Goal: Transaction & Acquisition: Obtain resource

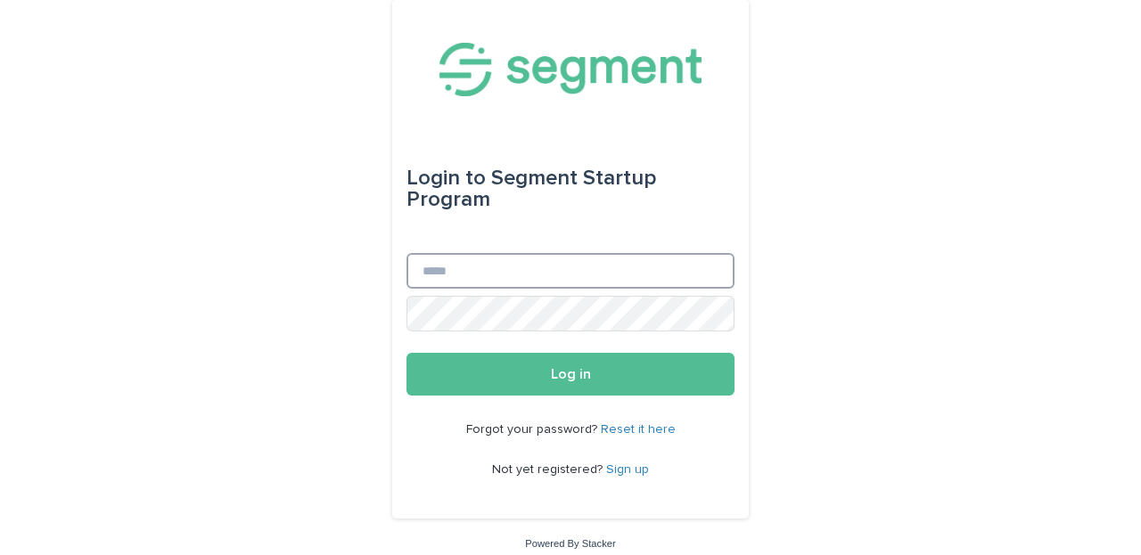
drag, startPoint x: 0, startPoint y: 0, endPoint x: 454, endPoint y: 268, distance: 527.7
click at [454, 268] on input "Email" at bounding box center [570, 271] width 328 height 36
type input "**********"
click at [570, 374] on button "Log in" at bounding box center [570, 374] width 328 height 43
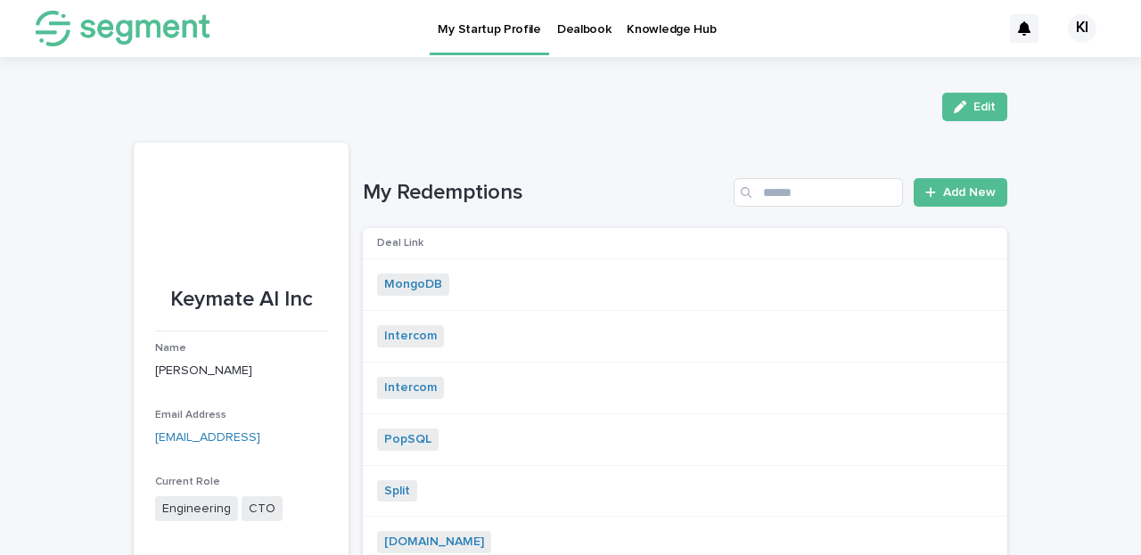
click at [559, 37] on link "Dealbook" at bounding box center [584, 27] width 70 height 55
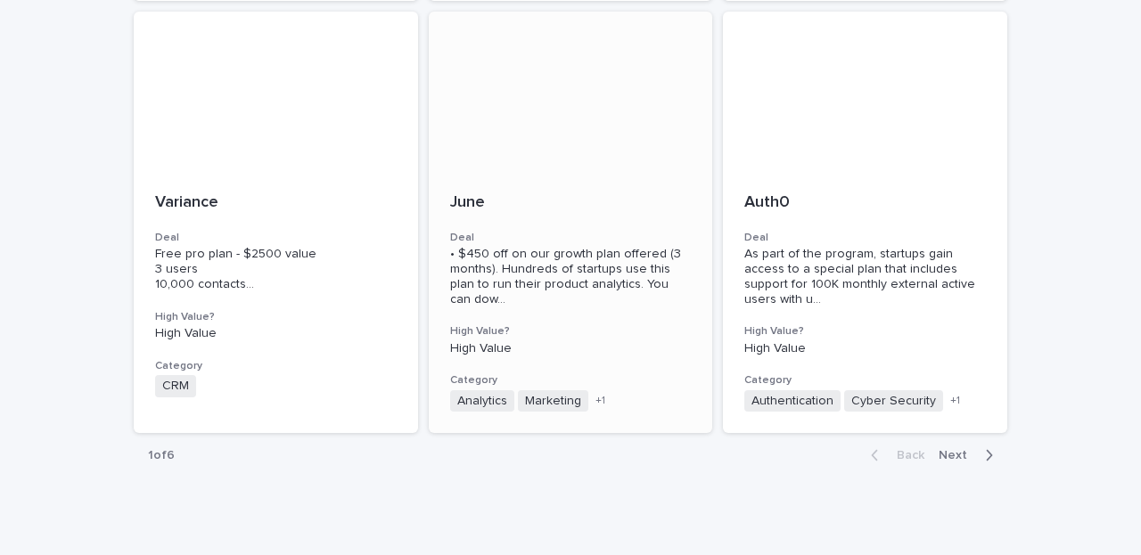
scroll to position [1396, 0]
click at [988, 448] on icon "button" at bounding box center [989, 456] width 8 height 16
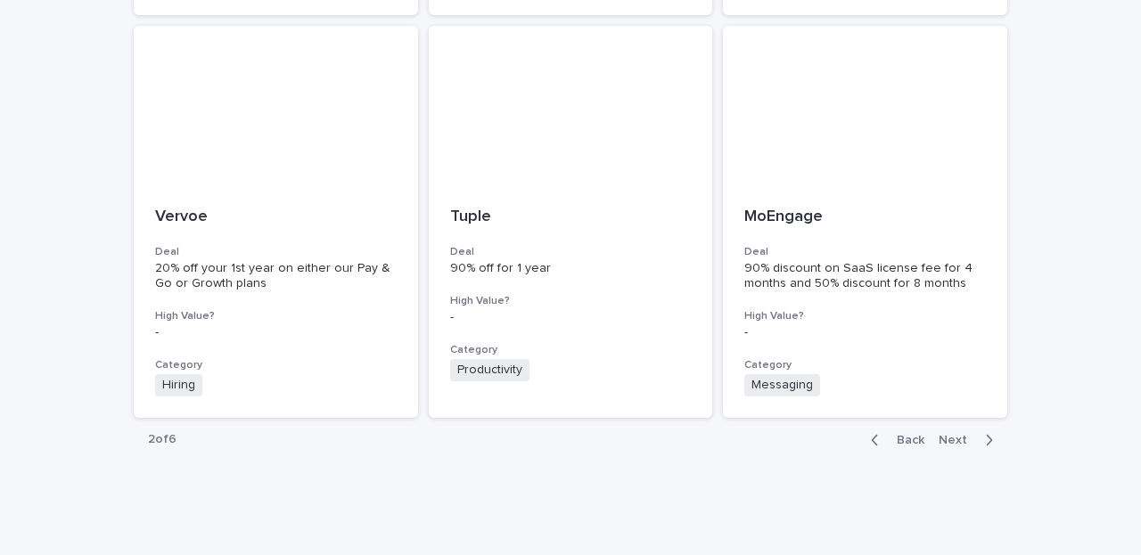
scroll to position [1382, 0]
click at [988, 436] on icon "button" at bounding box center [989, 441] width 6 height 11
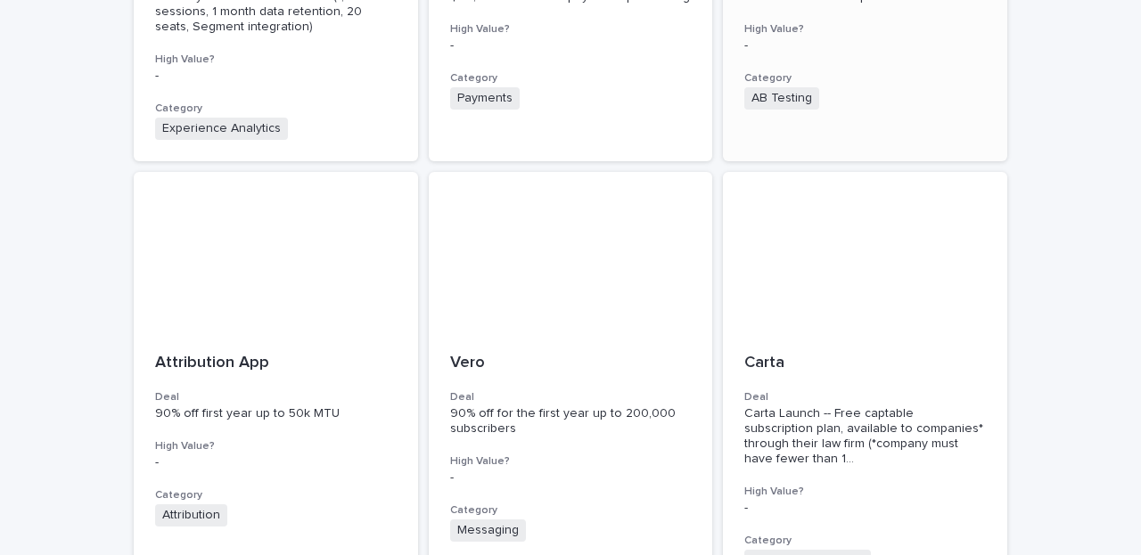
scroll to position [795, 0]
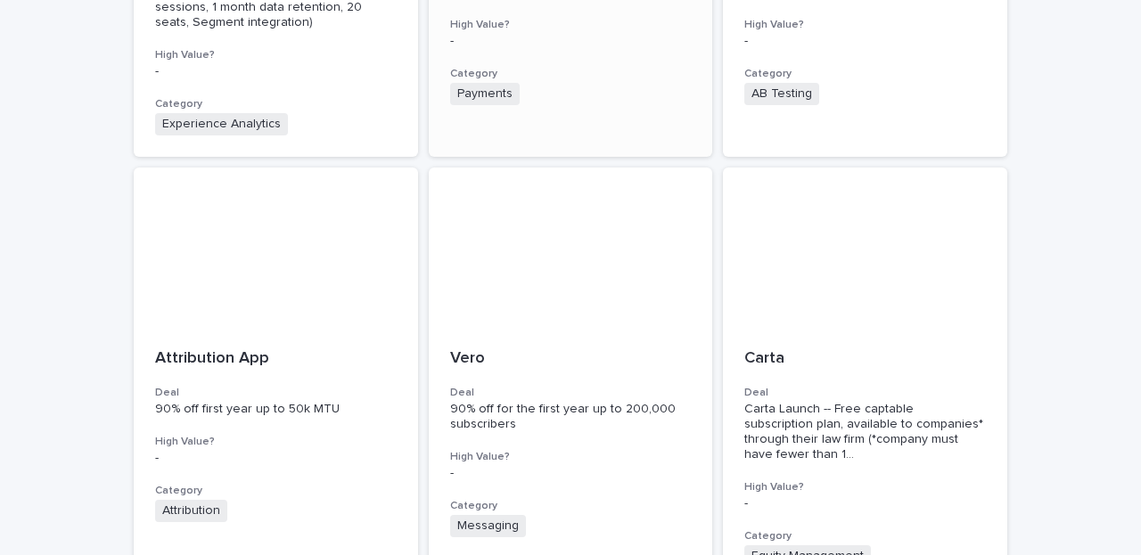
click at [581, 96] on div "Payments + 0" at bounding box center [570, 94] width 241 height 22
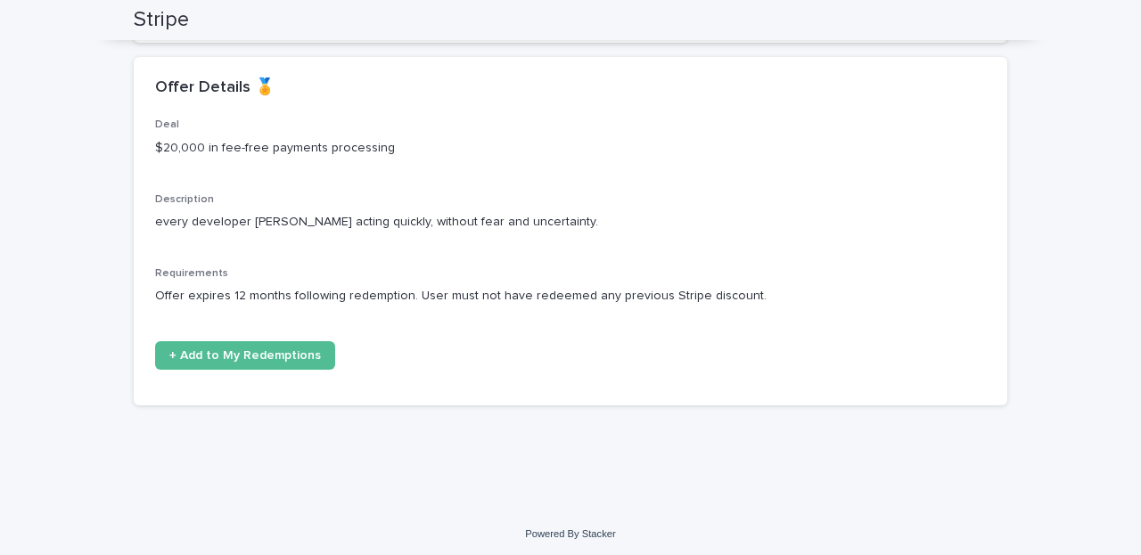
scroll to position [233, 0]
click at [276, 350] on span "+ Add to My Redemptions" at bounding box center [244, 356] width 151 height 12
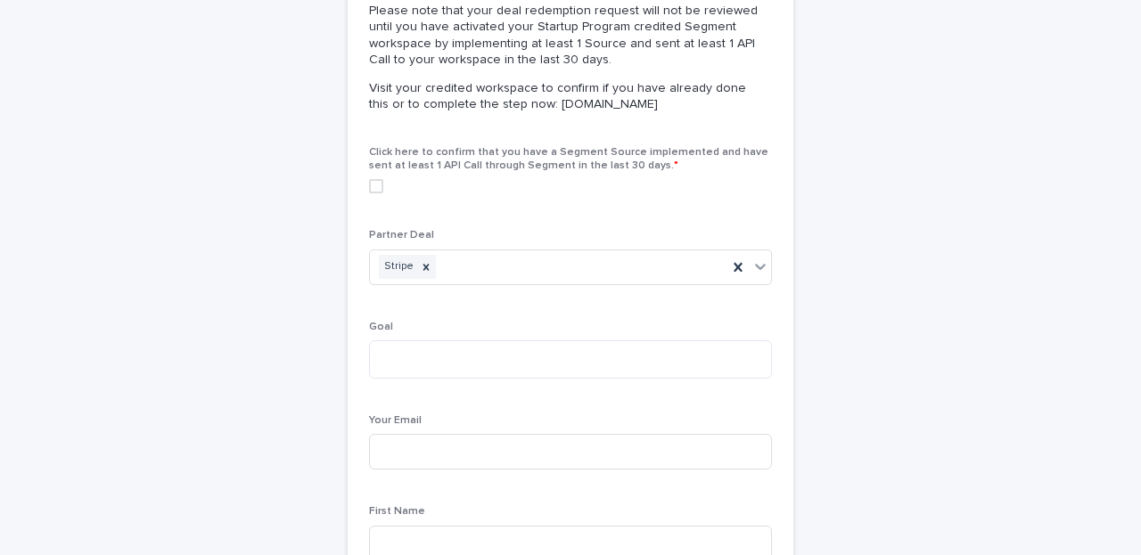
click at [441, 335] on div "Goal" at bounding box center [570, 357] width 403 height 72
click at [430, 345] on textarea at bounding box center [570, 359] width 403 height 38
click at [372, 180] on span at bounding box center [376, 186] width 14 height 14
type textarea "**********"
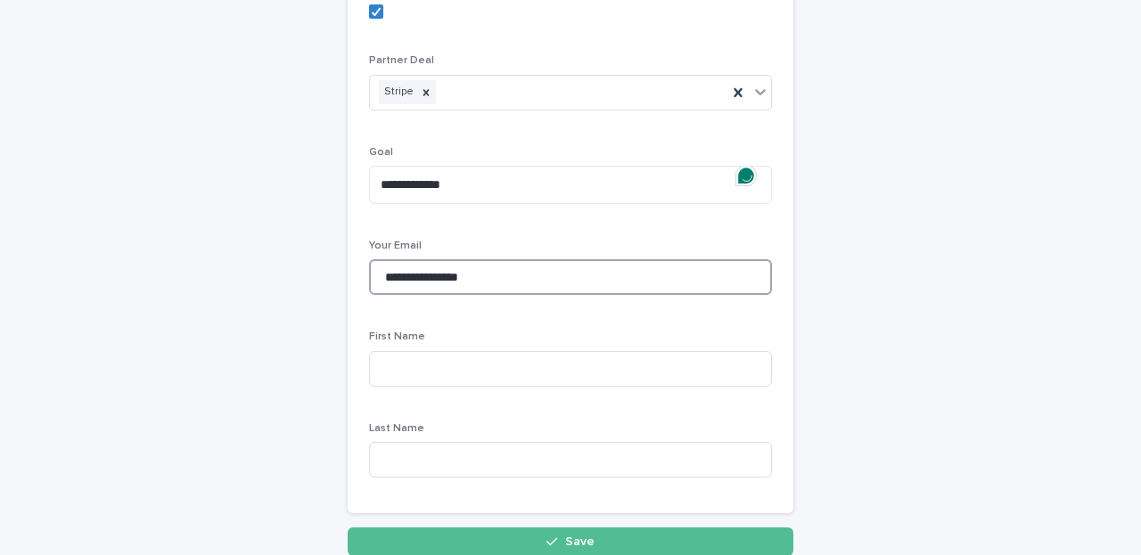
scroll to position [428, 0]
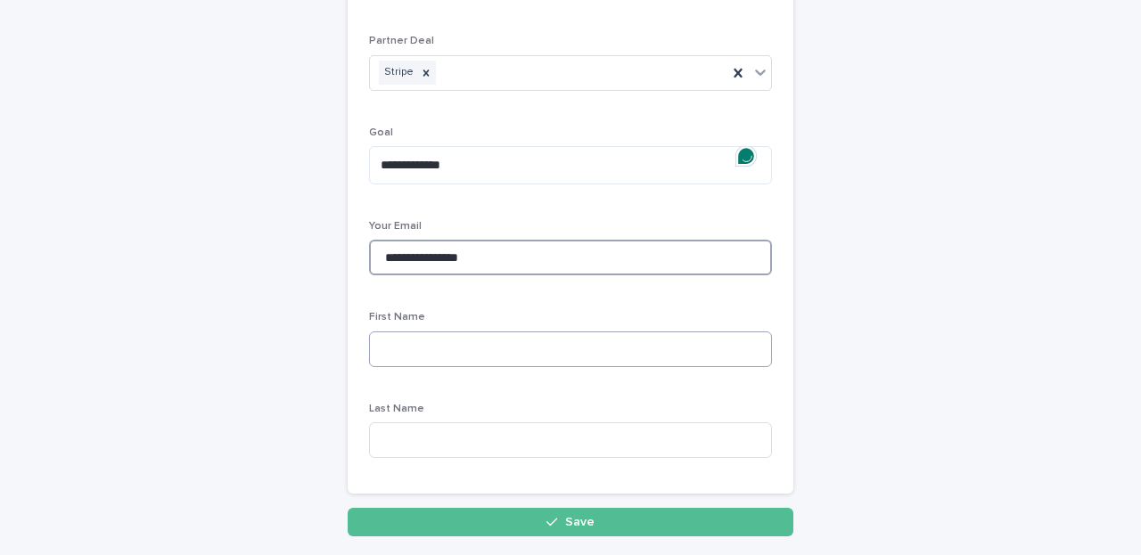
type input "**********"
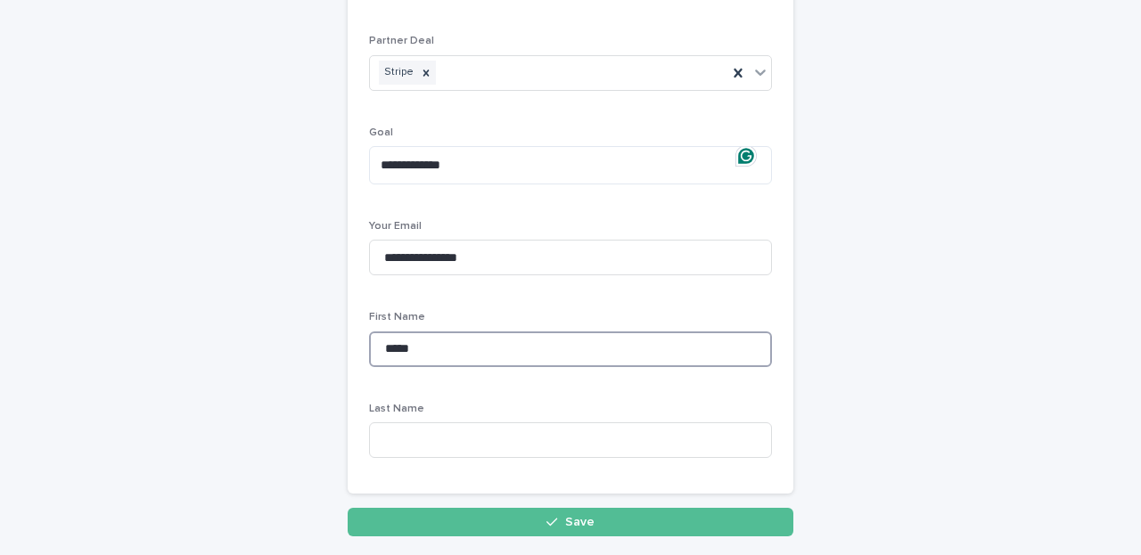
type input "*****"
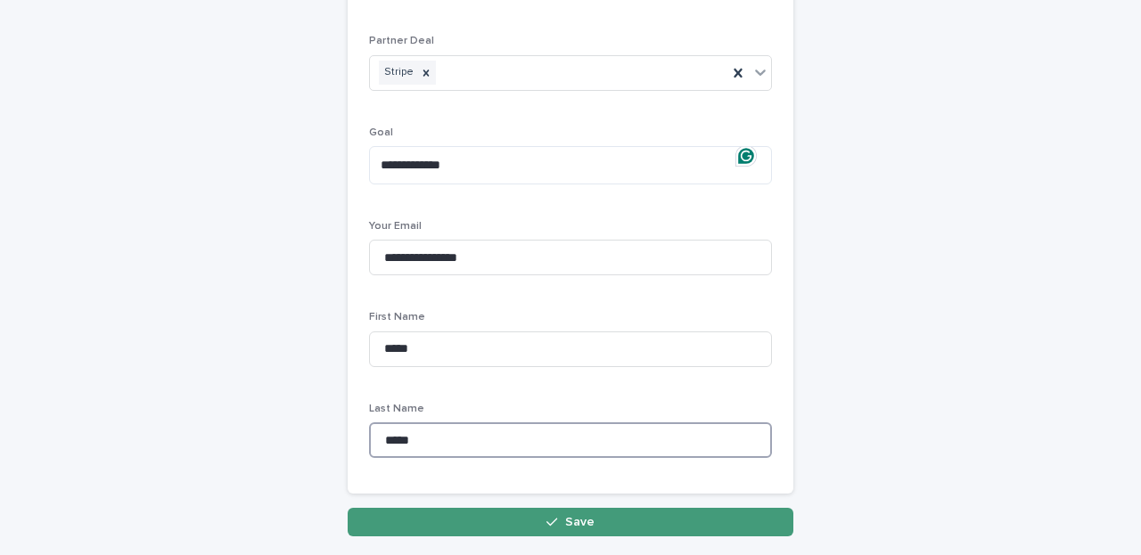
type input "*****"
click at [566, 508] on button "Save" at bounding box center [571, 522] width 446 height 29
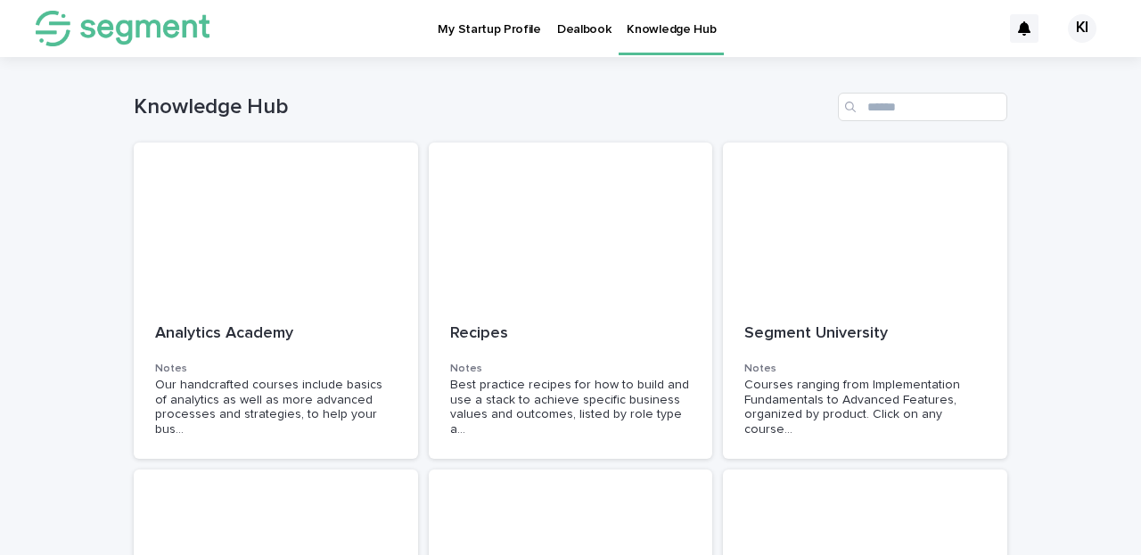
click at [579, 33] on p "Dealbook" at bounding box center [584, 18] width 54 height 37
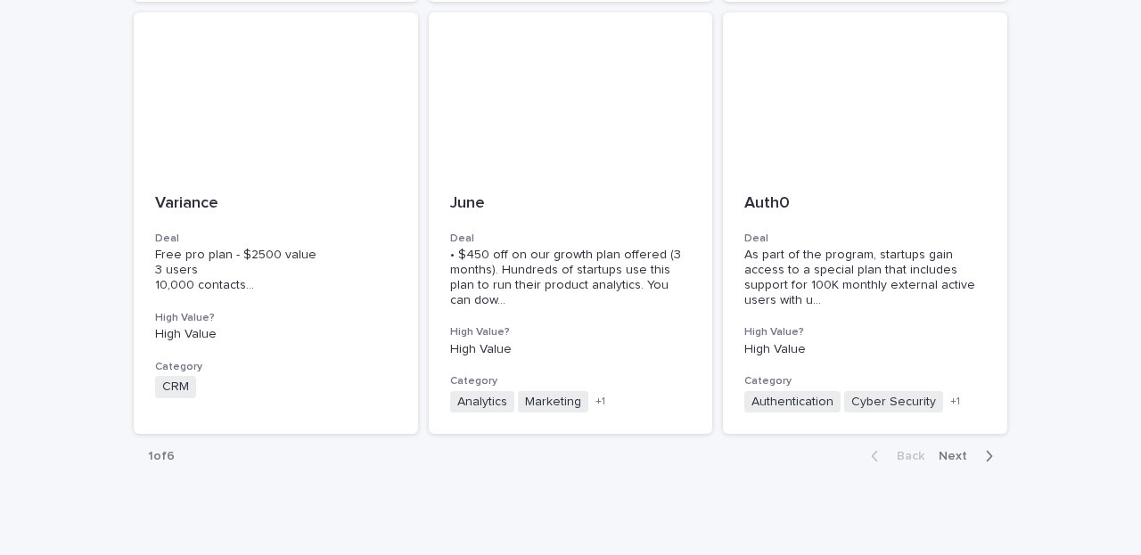
click at [988, 448] on icon "button" at bounding box center [989, 456] width 8 height 16
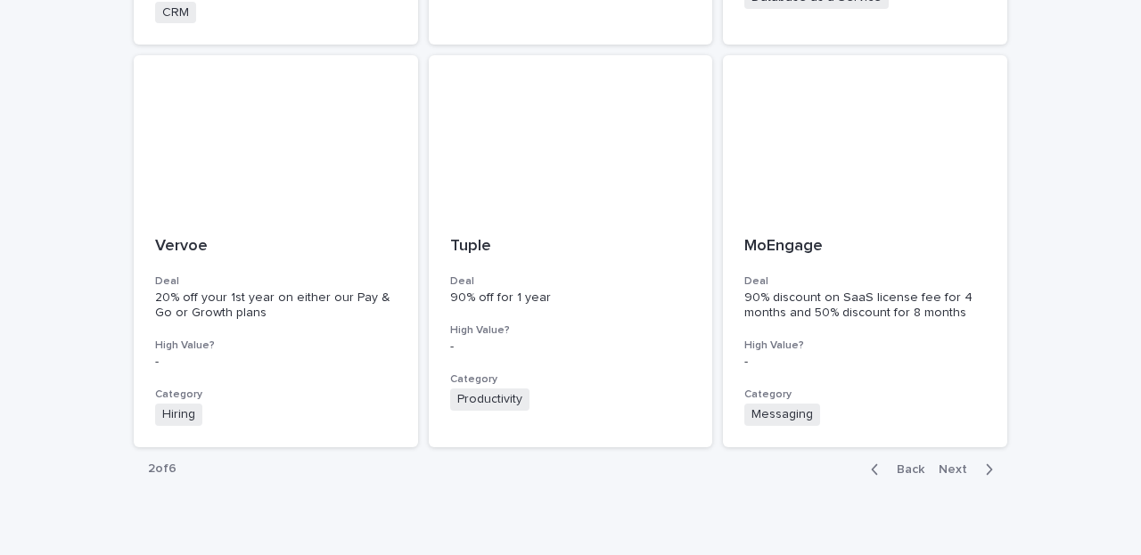
click at [992, 462] on icon "button" at bounding box center [989, 470] width 8 height 16
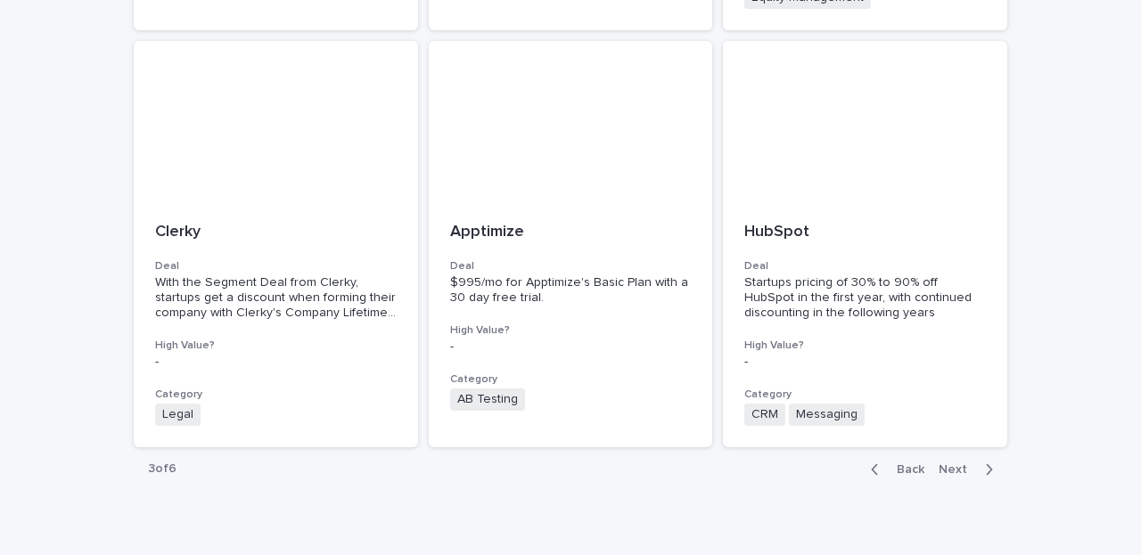
click at [992, 462] on icon "button" at bounding box center [989, 470] width 8 height 16
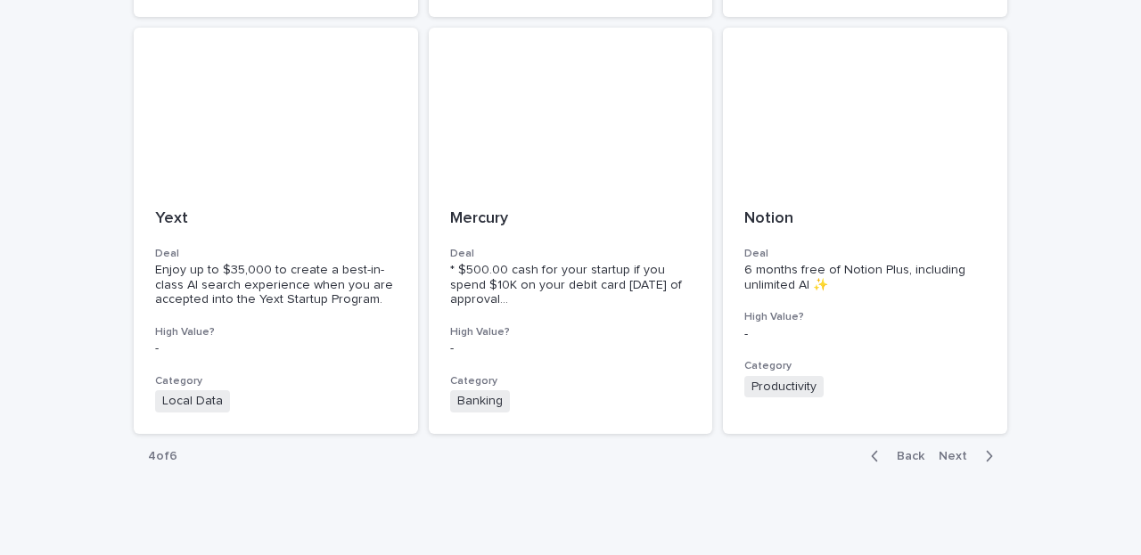
scroll to position [1411, 0]
click at [992, 449] on icon "button" at bounding box center [989, 457] width 8 height 16
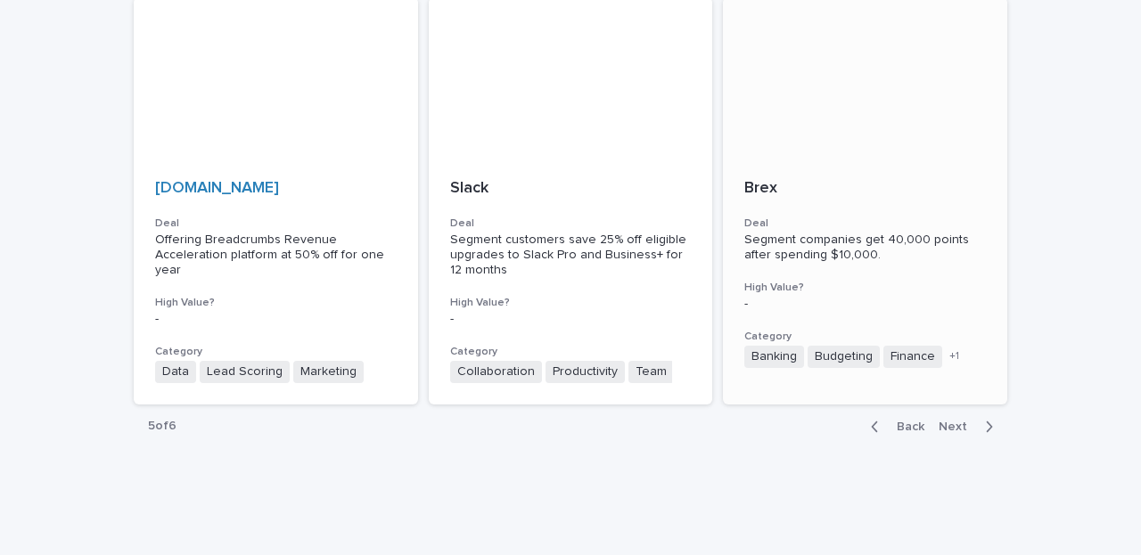
scroll to position [1411, 0]
click at [967, 422] on span "Next" at bounding box center [957, 428] width 39 height 12
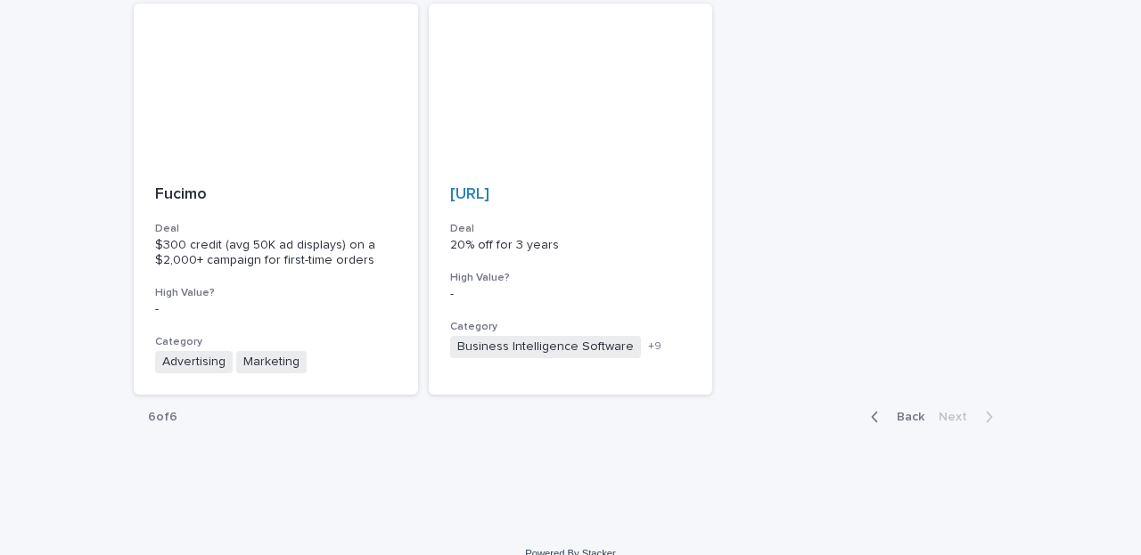
scroll to position [590, 0]
click at [895, 410] on button "Back" at bounding box center [893, 418] width 75 height 16
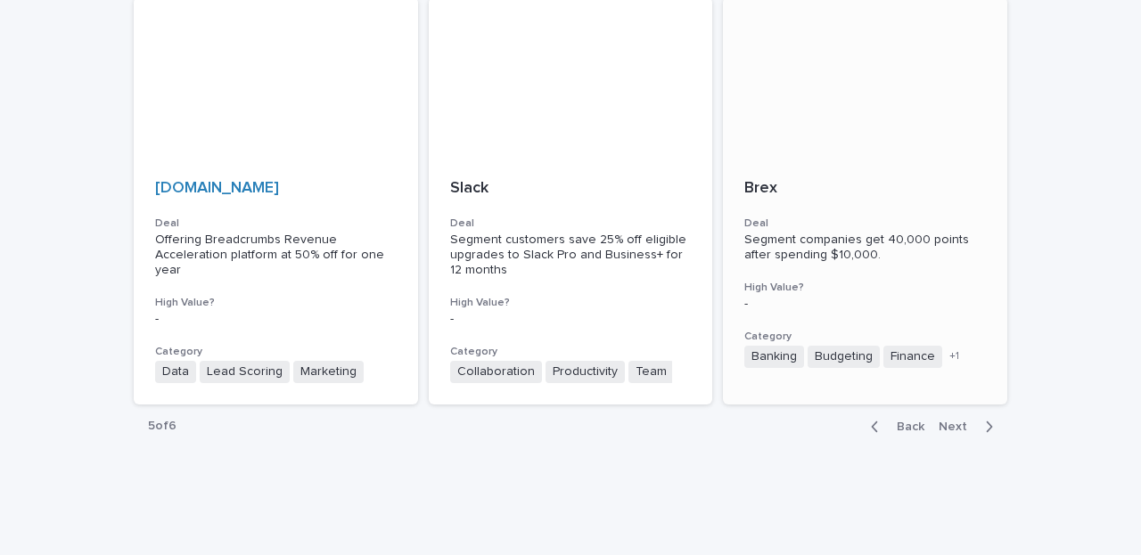
scroll to position [1411, 0]
click at [881, 420] on div "button" at bounding box center [878, 428] width 15 height 16
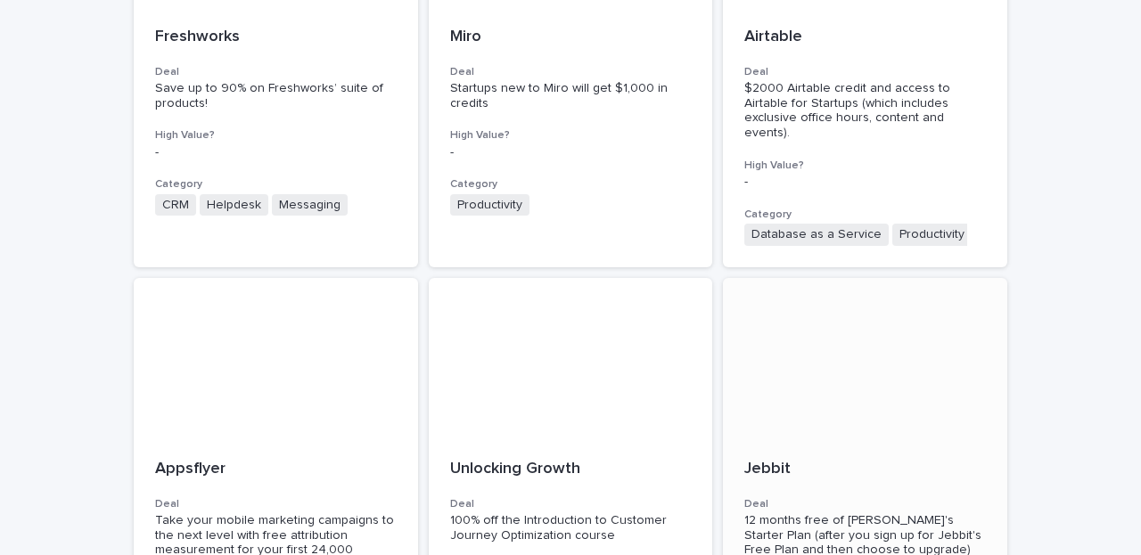
scroll to position [553, 0]
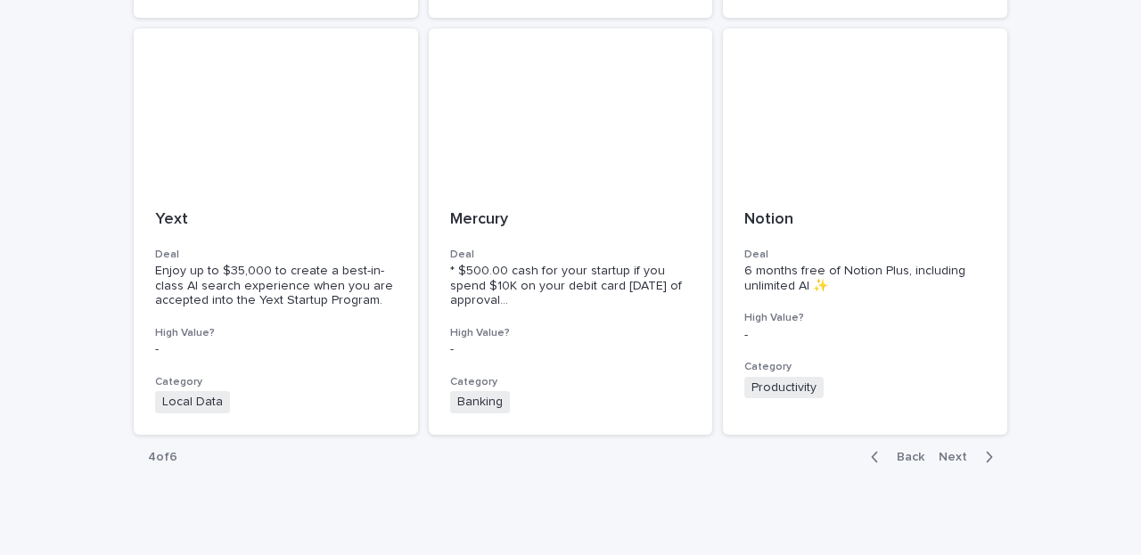
click at [879, 449] on icon "button" at bounding box center [875, 457] width 8 height 16
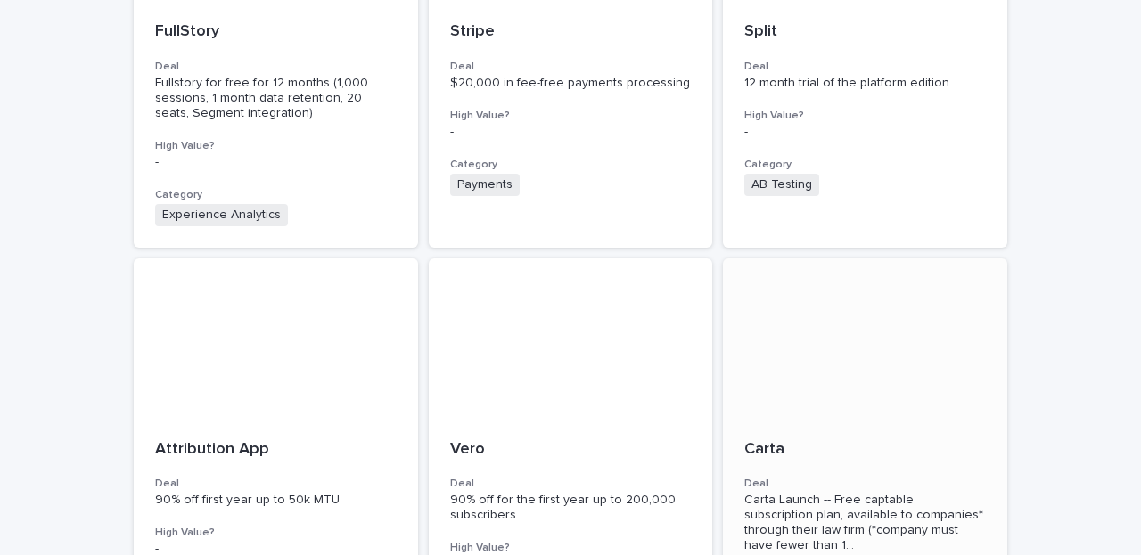
scroll to position [683, 0]
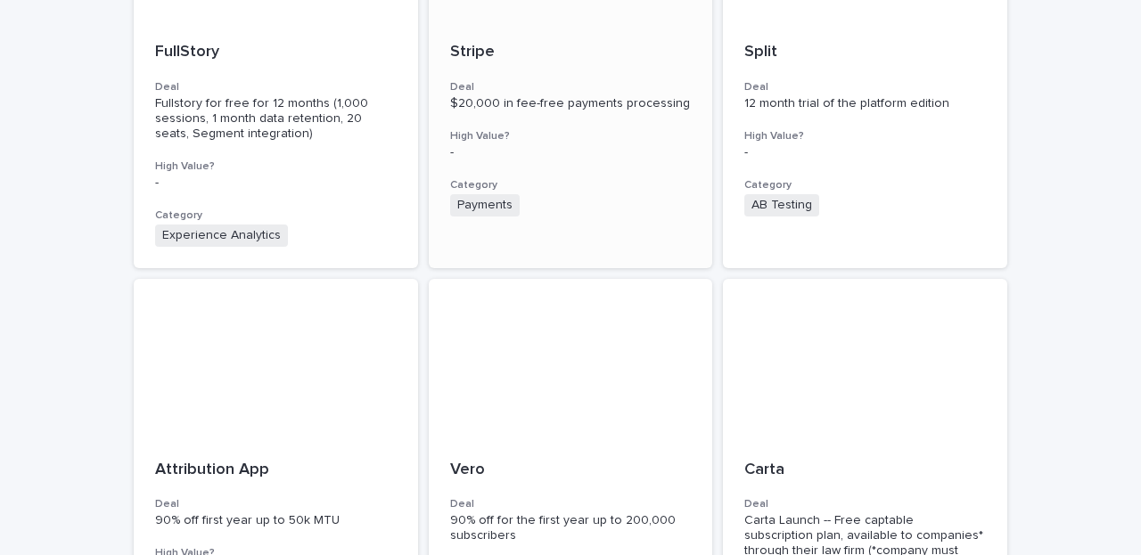
click at [524, 145] on p "-" at bounding box center [570, 152] width 241 height 15
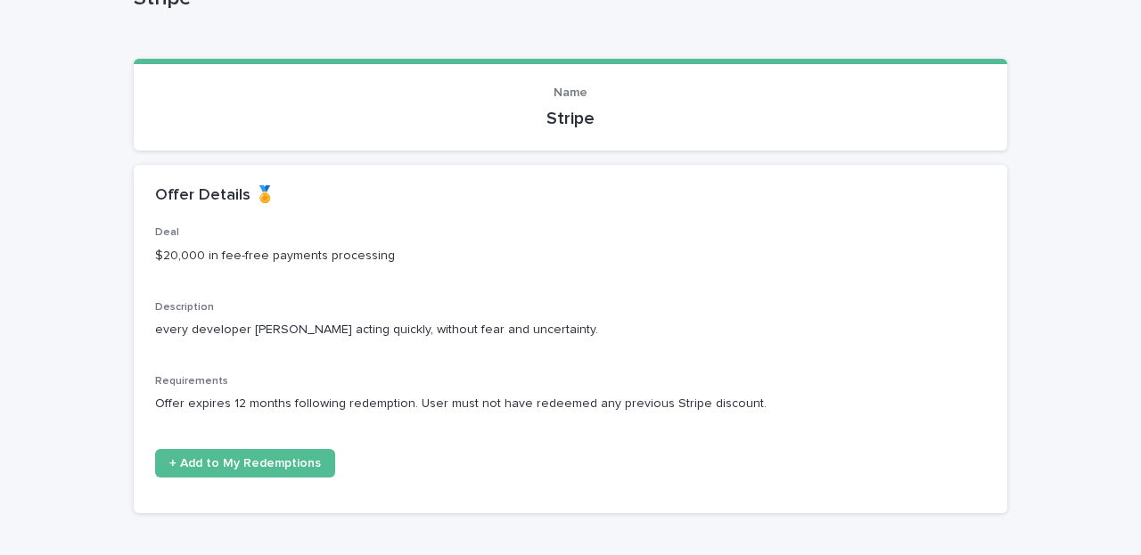
scroll to position [186, 0]
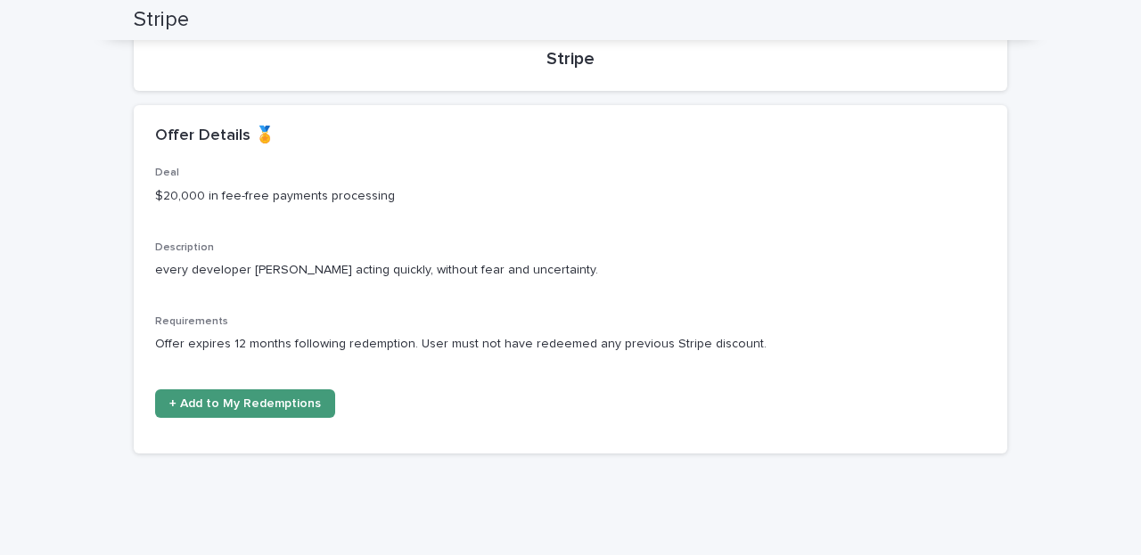
click at [319, 402] on link "+ Add to My Redemptions" at bounding box center [245, 403] width 180 height 29
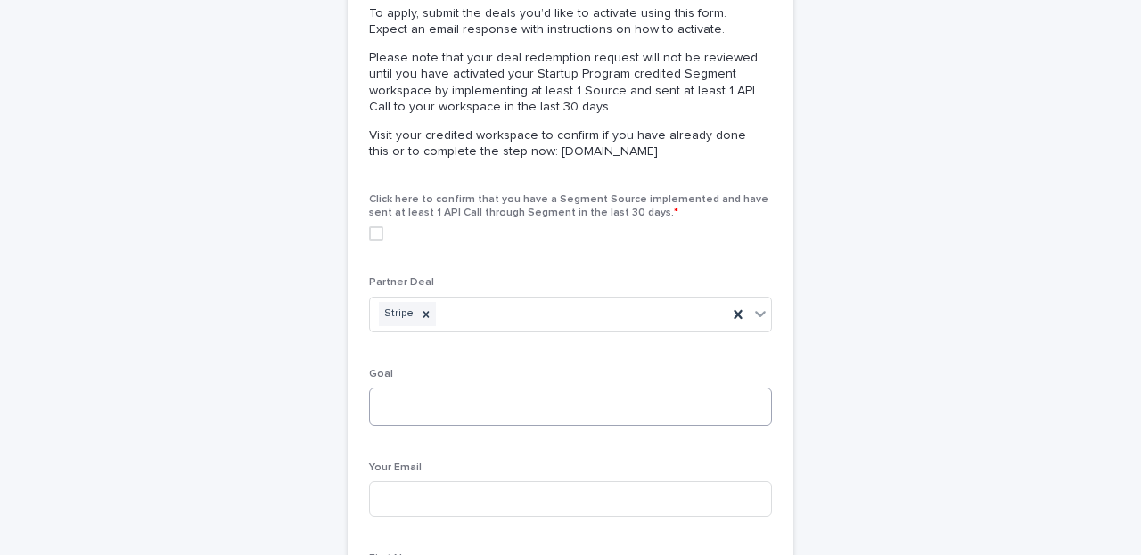
scroll to position [305, 0]
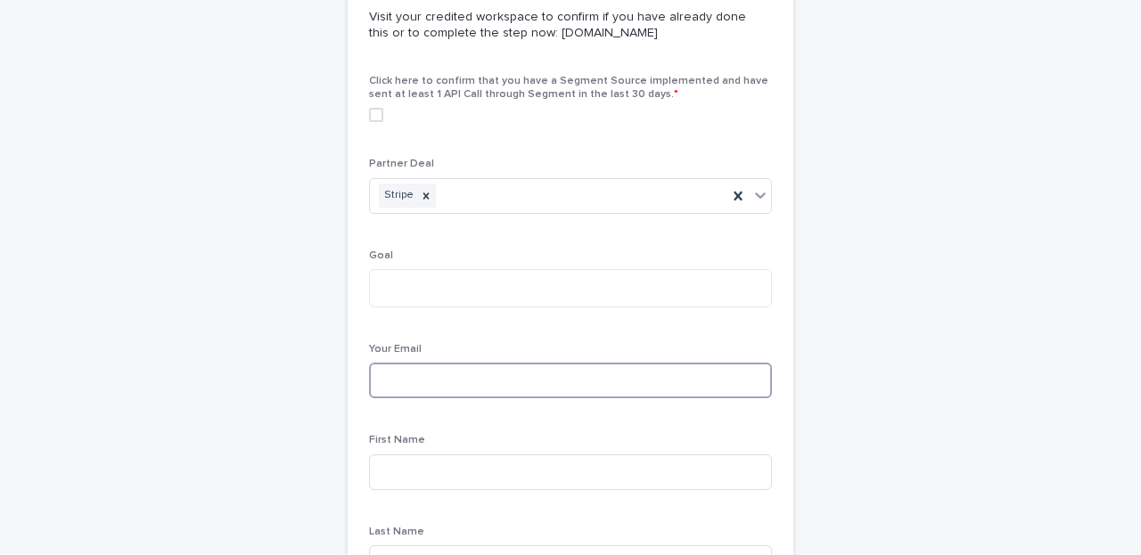
click at [374, 114] on span at bounding box center [376, 115] width 14 height 14
click at [424, 299] on textarea at bounding box center [570, 288] width 403 height 38
type textarea "*"
type textarea "*****"
click at [419, 383] on input at bounding box center [570, 381] width 403 height 36
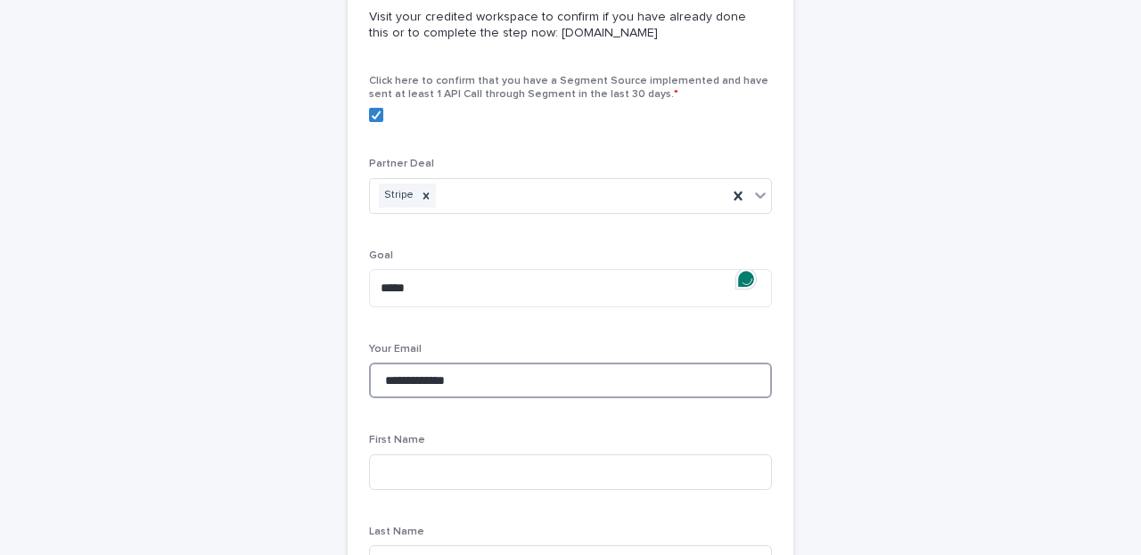
type input "**********"
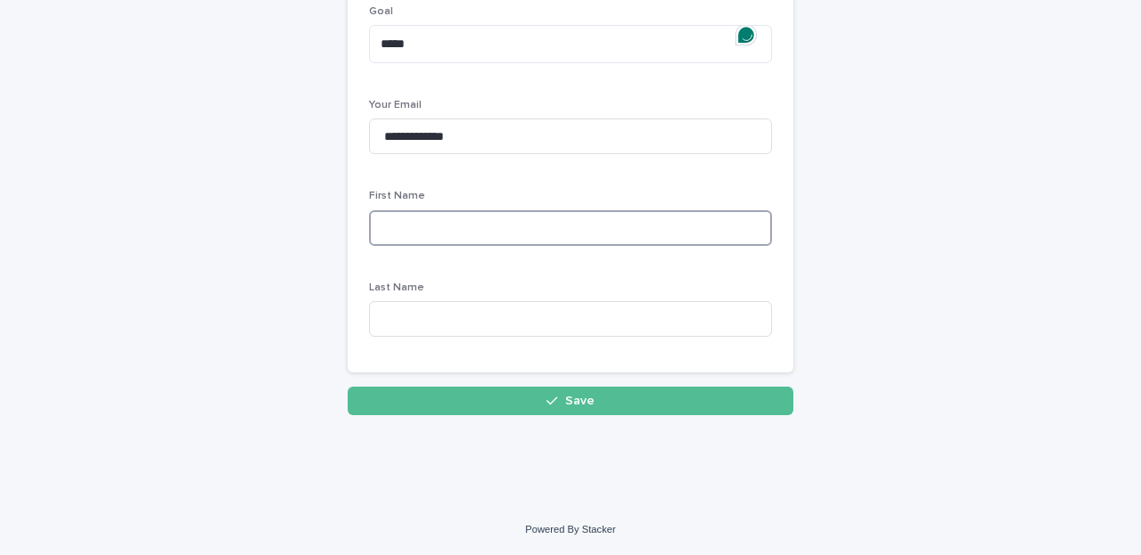
scroll to position [544, 0]
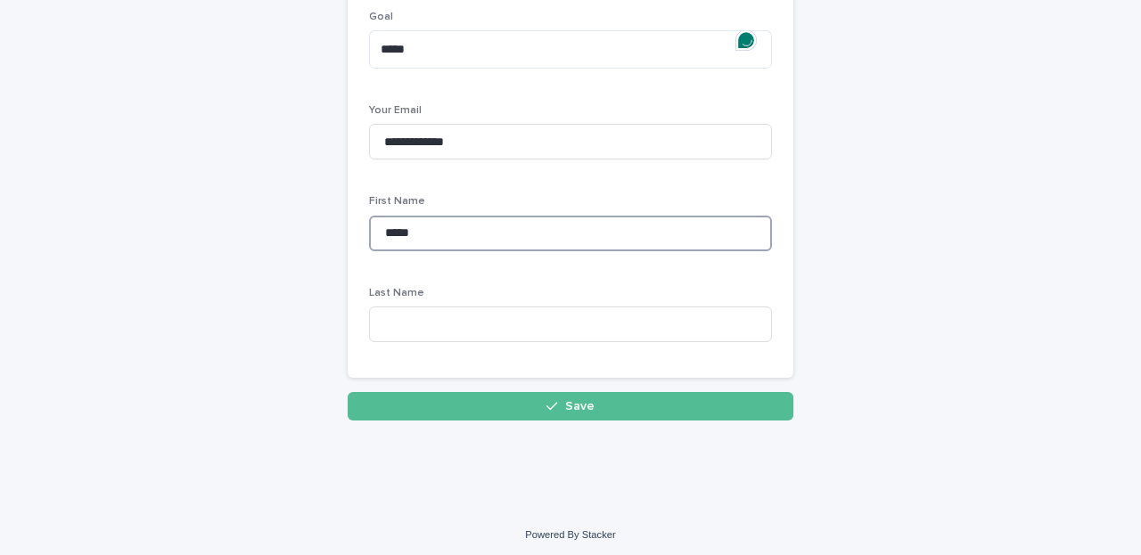
type input "*****"
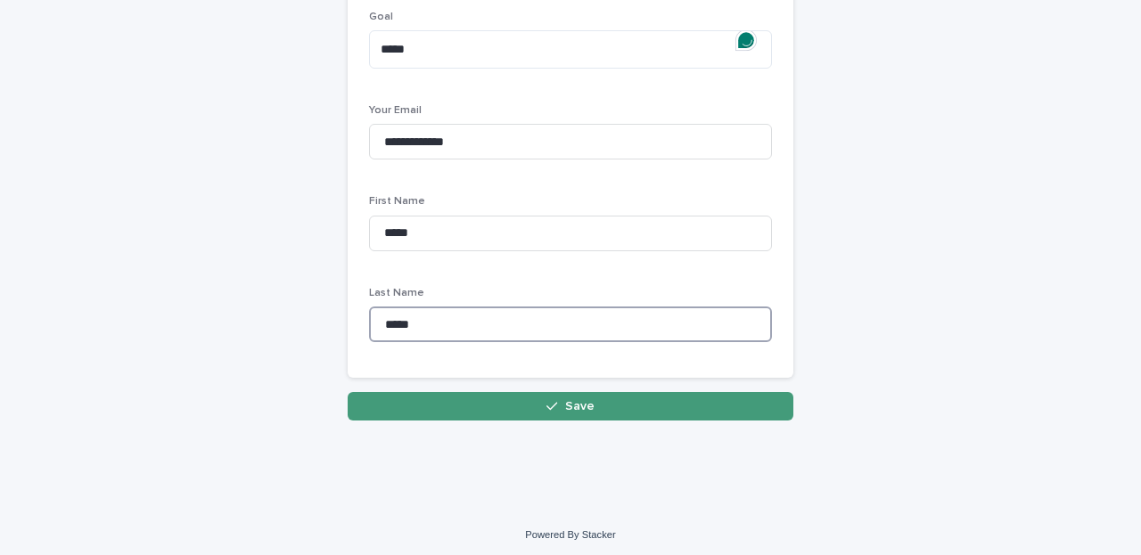
type input "*****"
click at [536, 405] on button "Save" at bounding box center [571, 406] width 446 height 29
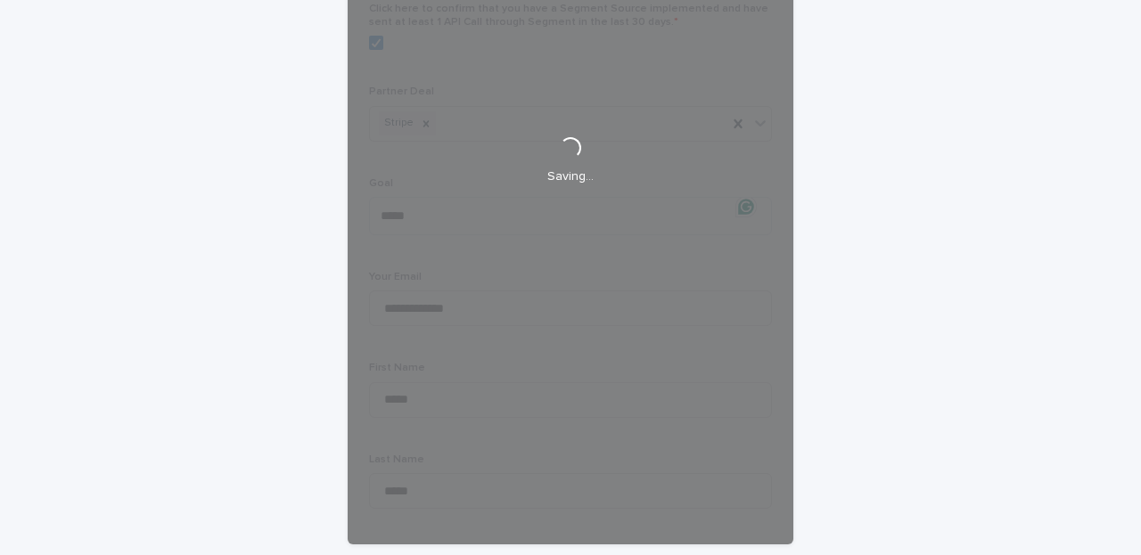
scroll to position [373, 0]
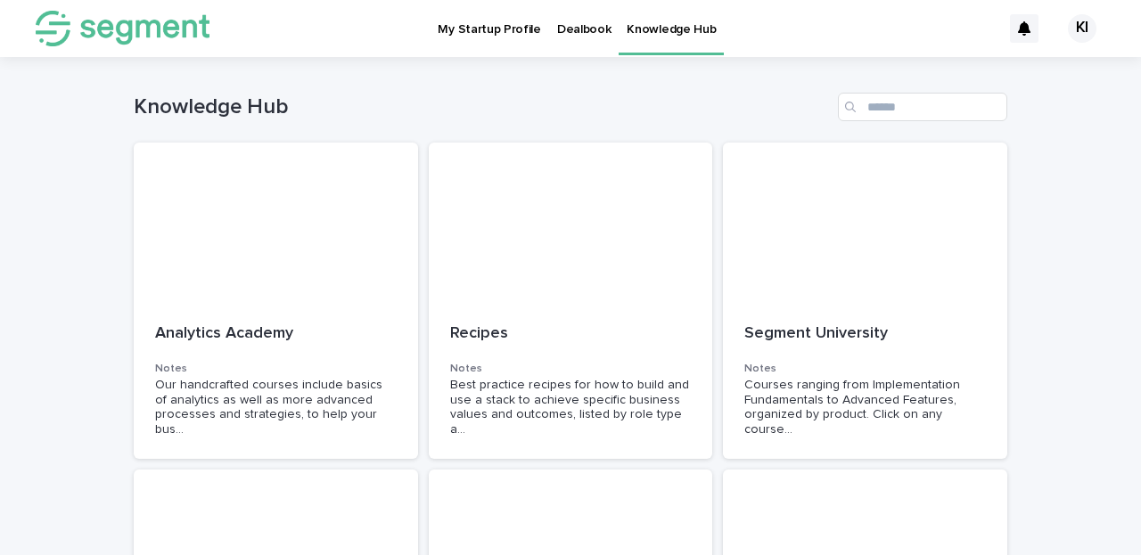
click at [1070, 25] on div "KI" at bounding box center [1082, 28] width 29 height 29
click at [1038, 78] on p "Log Out" at bounding box center [1065, 76] width 112 height 30
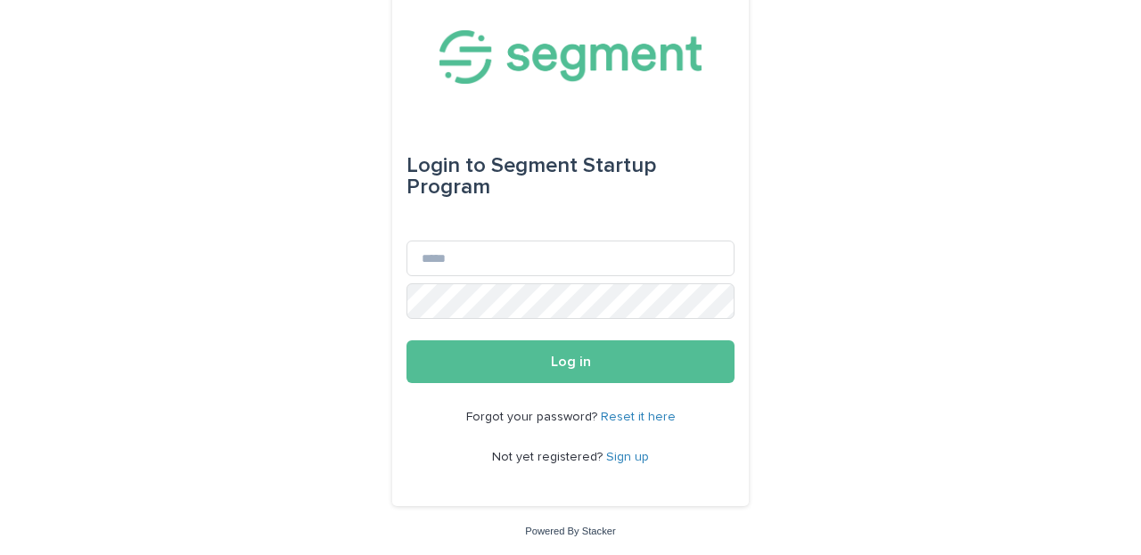
scroll to position [12, 0]
